Goal: Navigation & Orientation: Find specific page/section

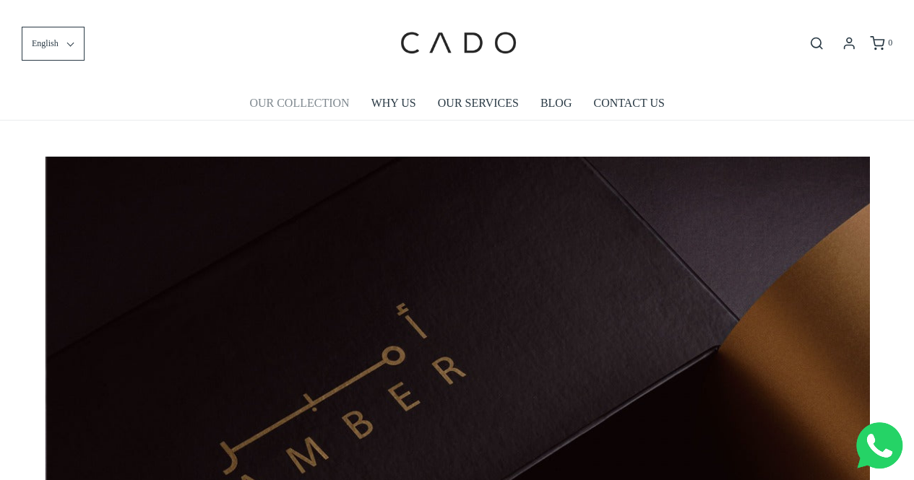
scroll to position [0, 823]
click at [303, 100] on link "OUR COLLECTION" at bounding box center [299, 103] width 100 height 33
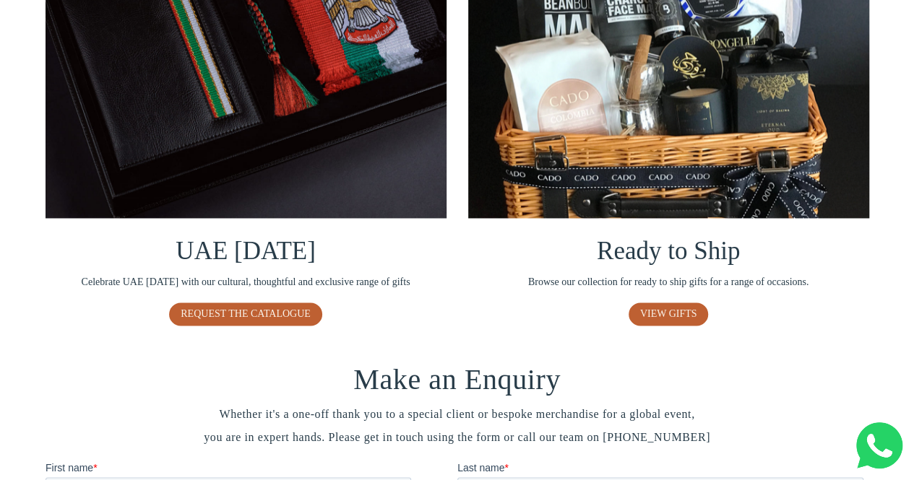
scroll to position [1155, 0]
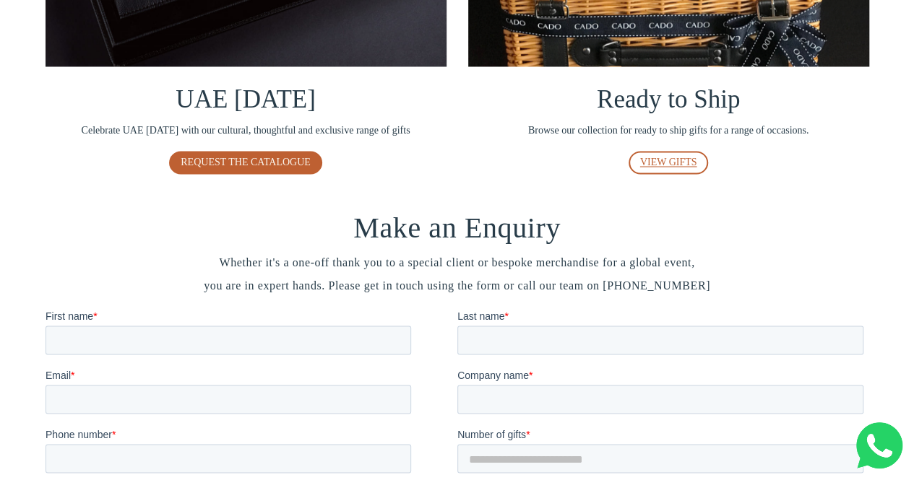
click at [657, 159] on span "VIEW GIFTS" at bounding box center [668, 162] width 57 height 11
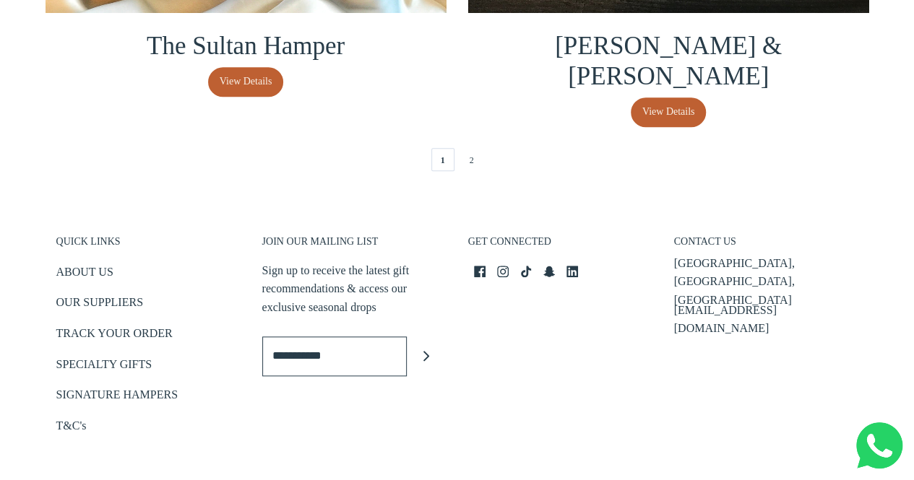
scroll to position [3303, 0]
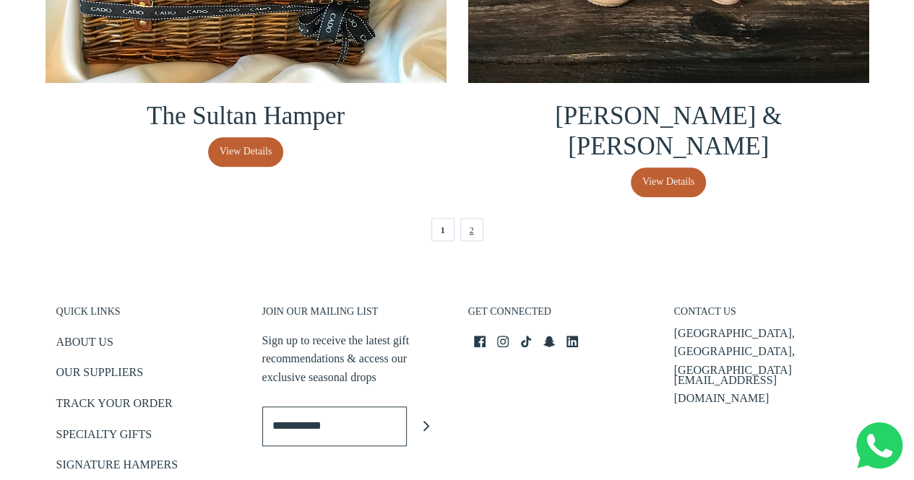
click at [477, 218] on link "2" at bounding box center [471, 229] width 23 height 23
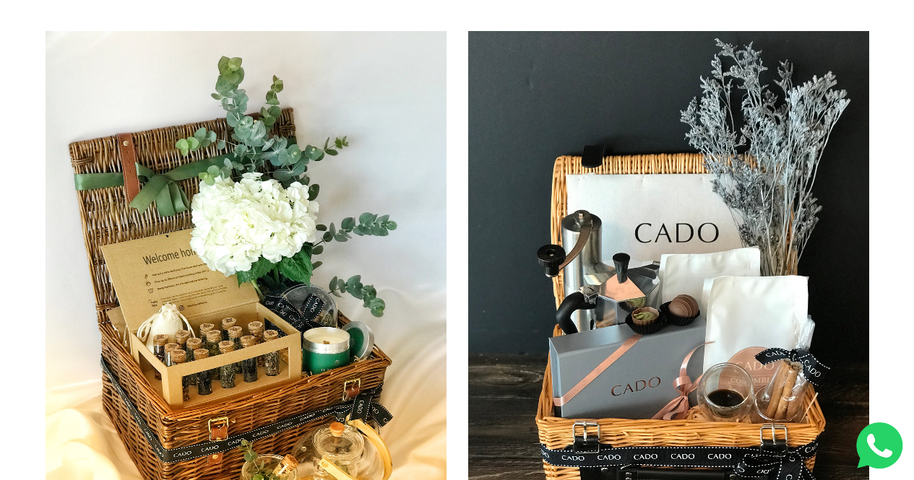
scroll to position [0, 0]
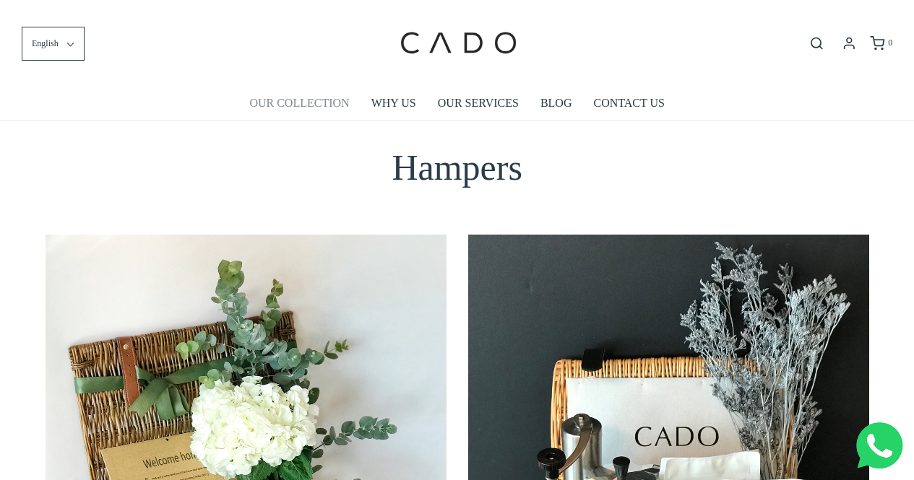
click at [328, 106] on link "OUR COLLECTION" at bounding box center [299, 103] width 100 height 33
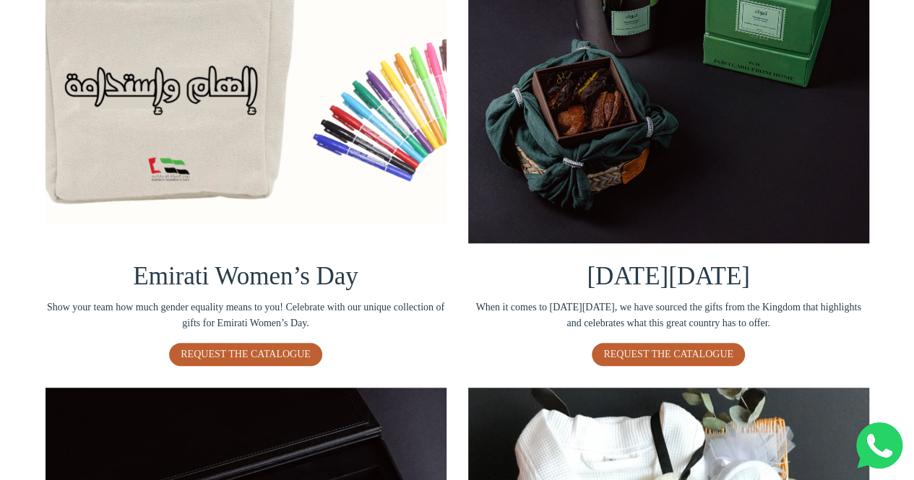
scroll to position [289, 0]
